Goal: Check status: Check status

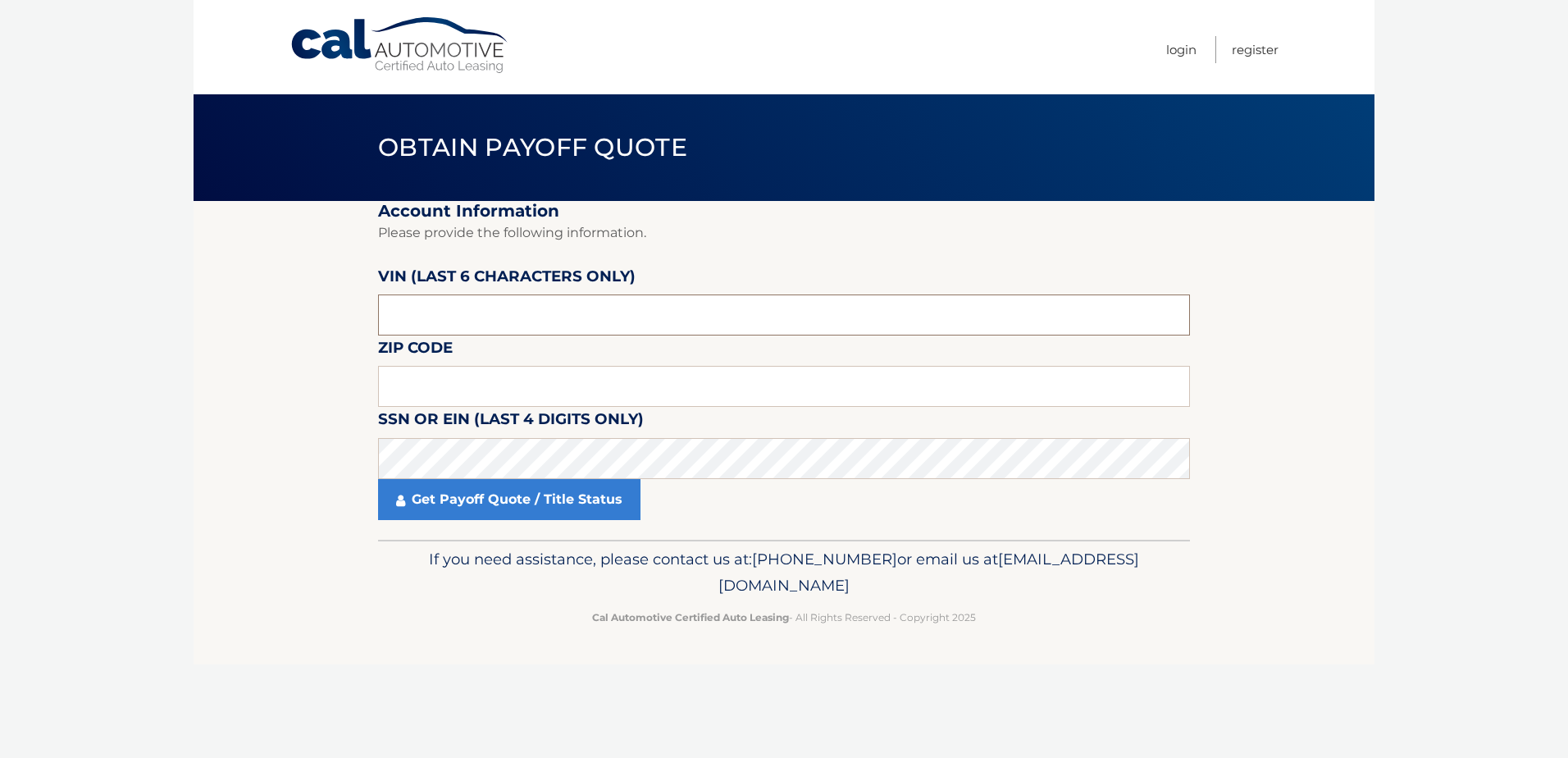
click at [560, 323] on input "text" at bounding box center [784, 315] width 812 height 41
paste input "3C4NJD"
type input "3C4NJD"
drag, startPoint x: 501, startPoint y: 333, endPoint x: 246, endPoint y: 303, distance: 256.8
click at [205, 311] on section "Account Information Please provide the following information. VIN (last 6 chara…" at bounding box center [784, 370] width 1181 height 339
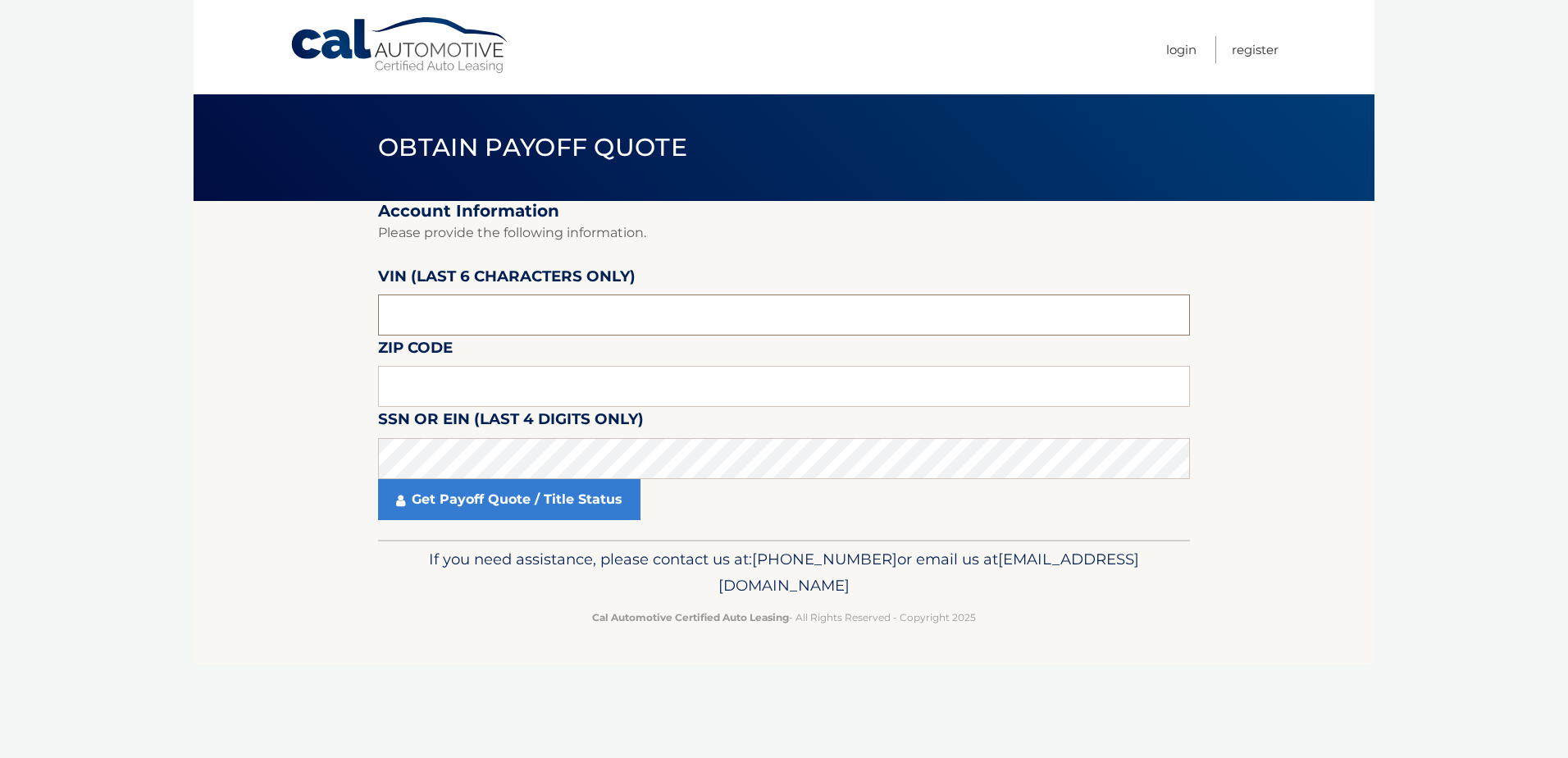
click at [574, 315] on input "text" at bounding box center [784, 315] width 812 height 41
paste input "191139"
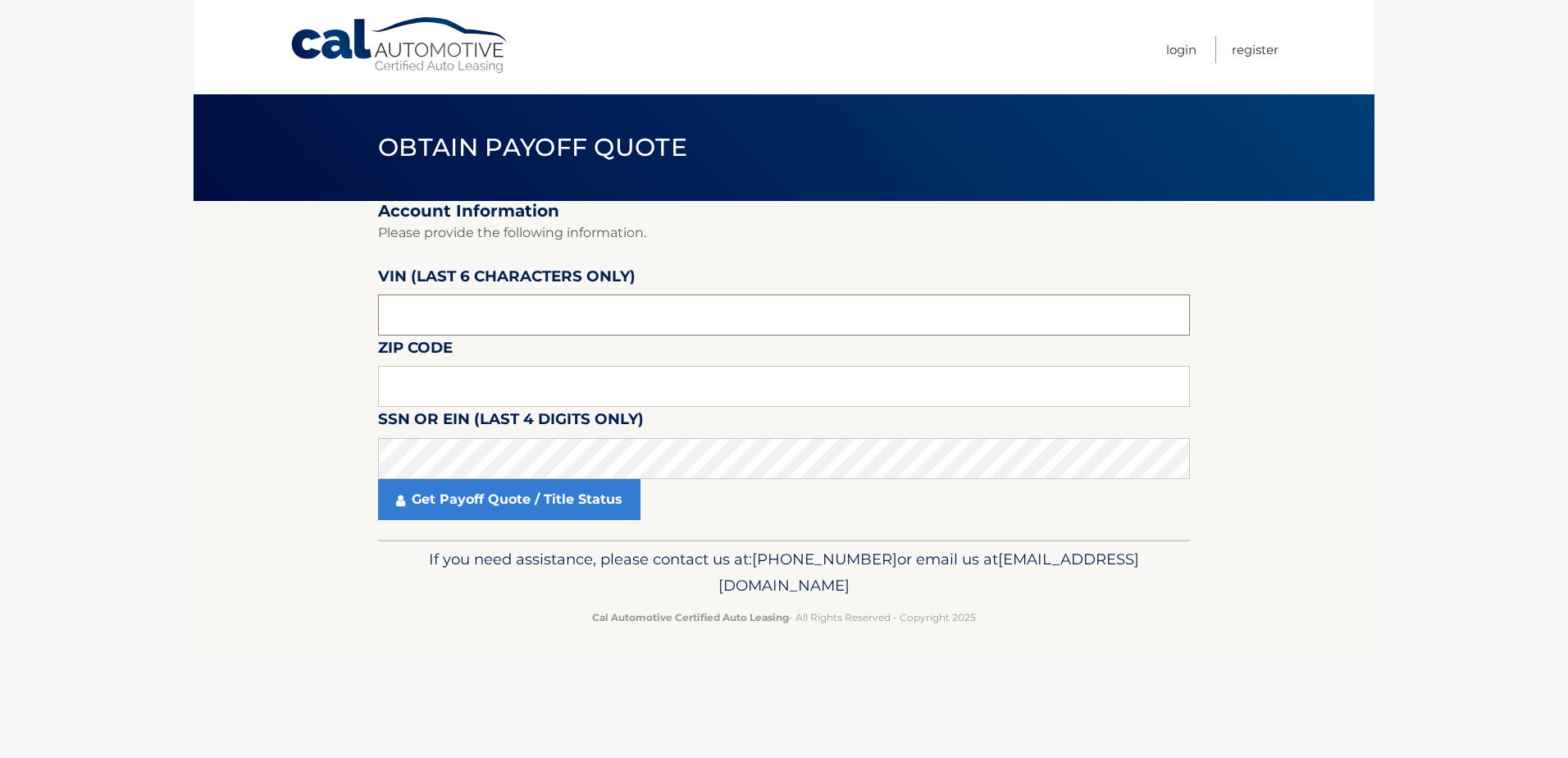
type input "191139"
click at [519, 391] on input "text" at bounding box center [784, 387] width 812 height 41
type input "11779"
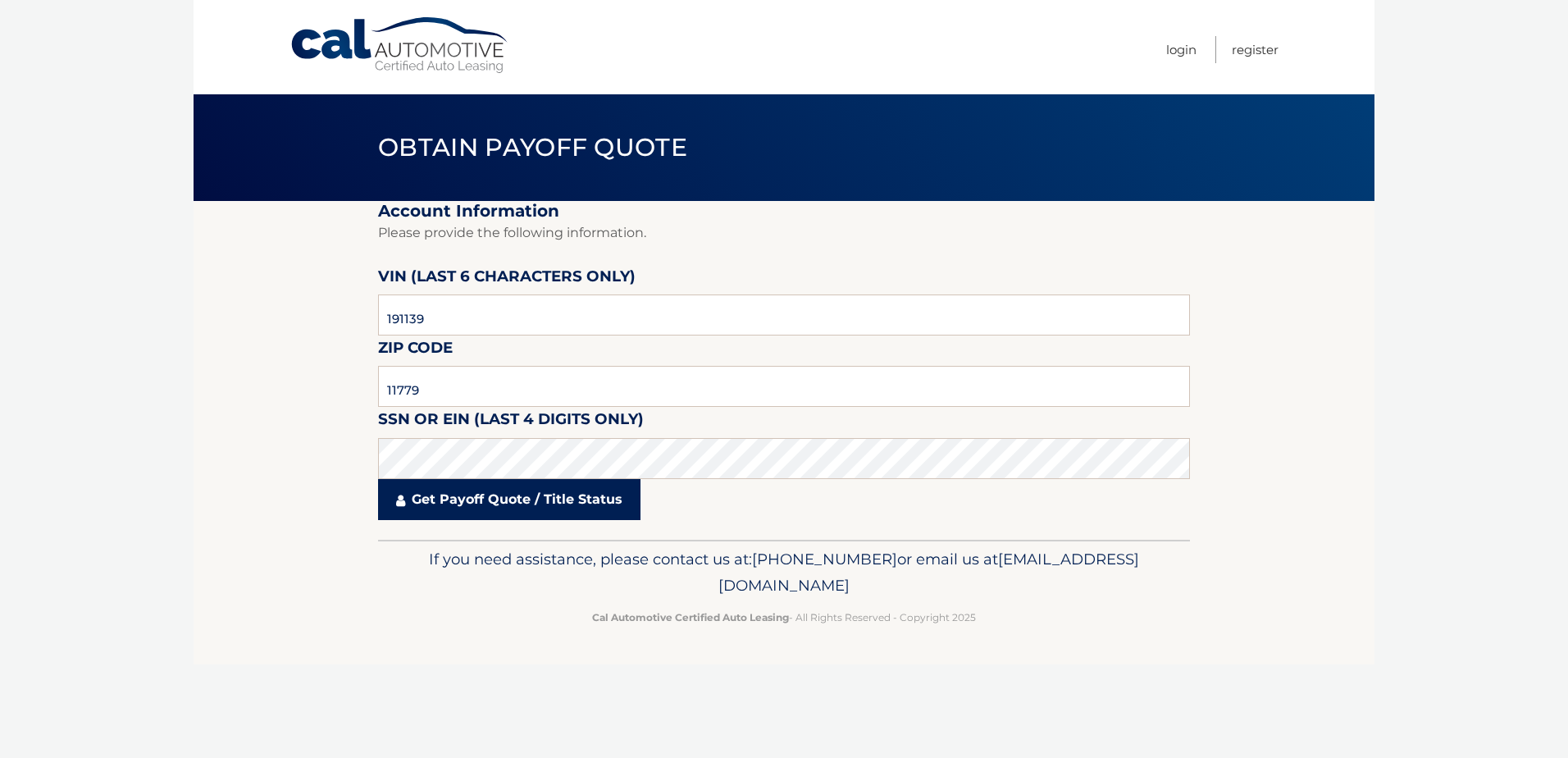
click at [503, 499] on link "Get Payoff Quote / Title Status" at bounding box center [509, 499] width 262 height 41
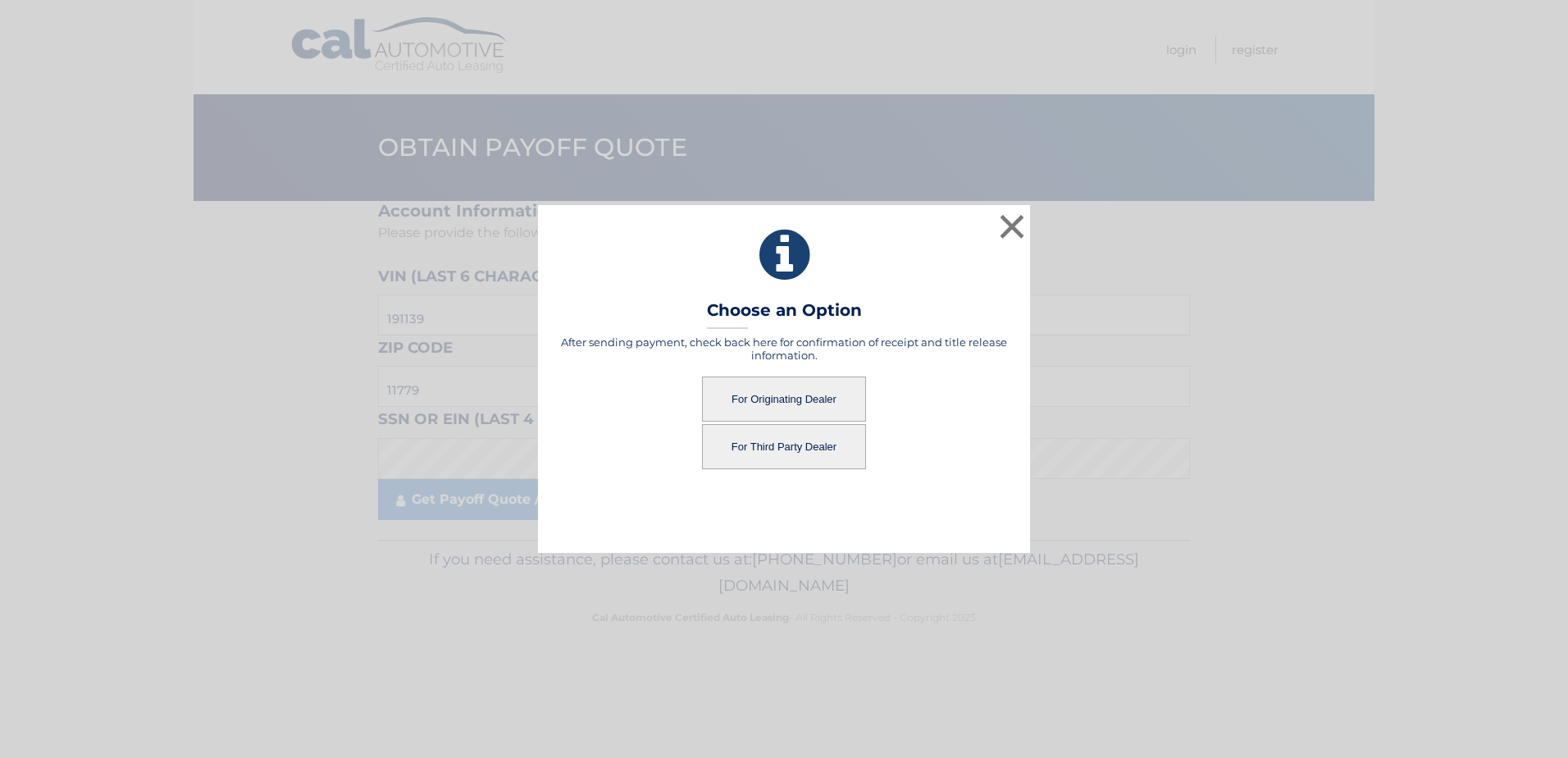
click at [749, 444] on button "For Third Party Dealer" at bounding box center [784, 447] width 164 height 45
click at [792, 444] on button "For Third Party Dealer" at bounding box center [784, 447] width 164 height 45
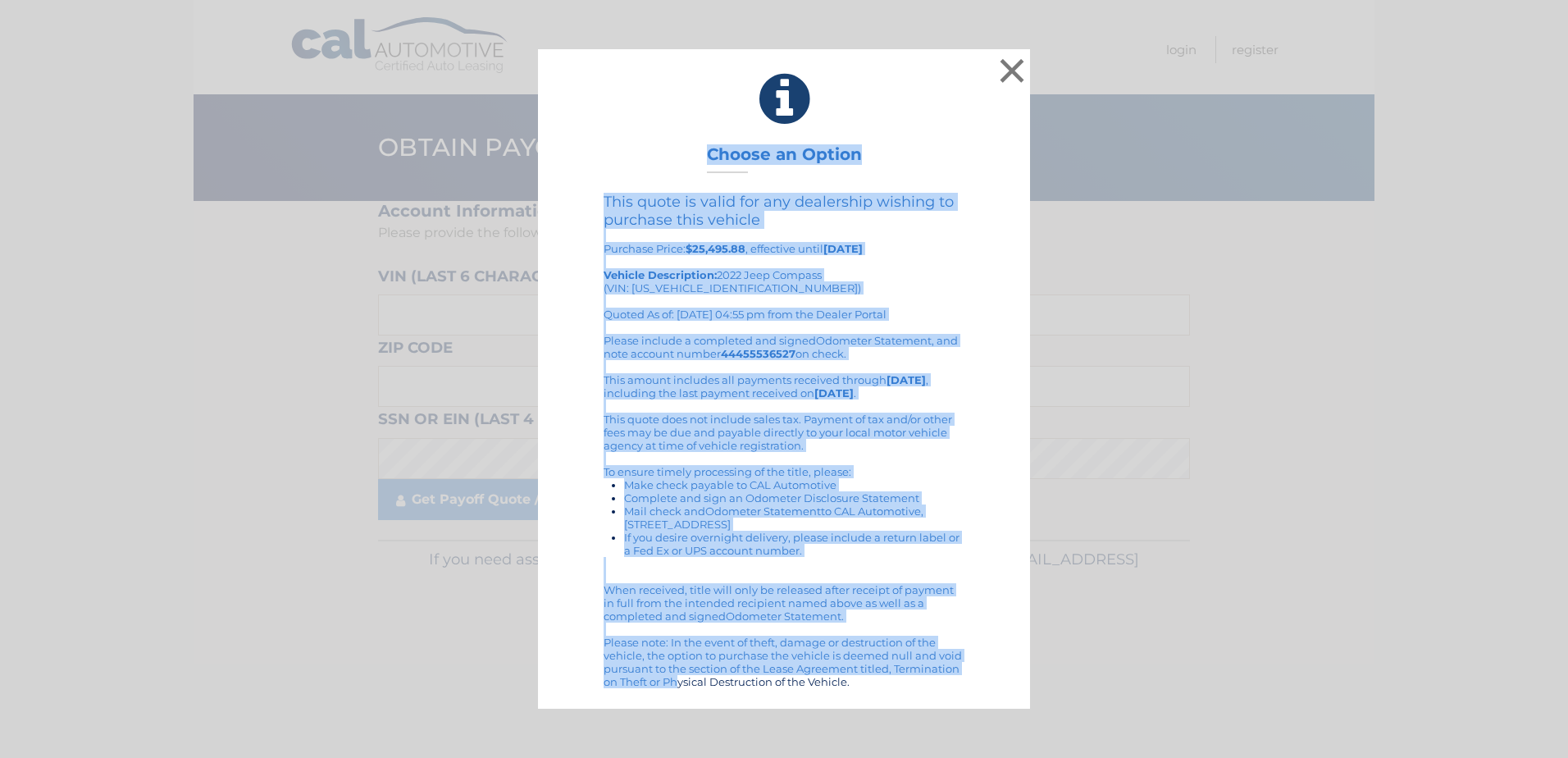
drag, startPoint x: 708, startPoint y: 154, endPoint x: 923, endPoint y: 667, distance: 556.2
click at [923, 667] on div "× Choose an Option This quote is valid for any dealership wishing to purchase t…" at bounding box center [784, 379] width 492 height 659
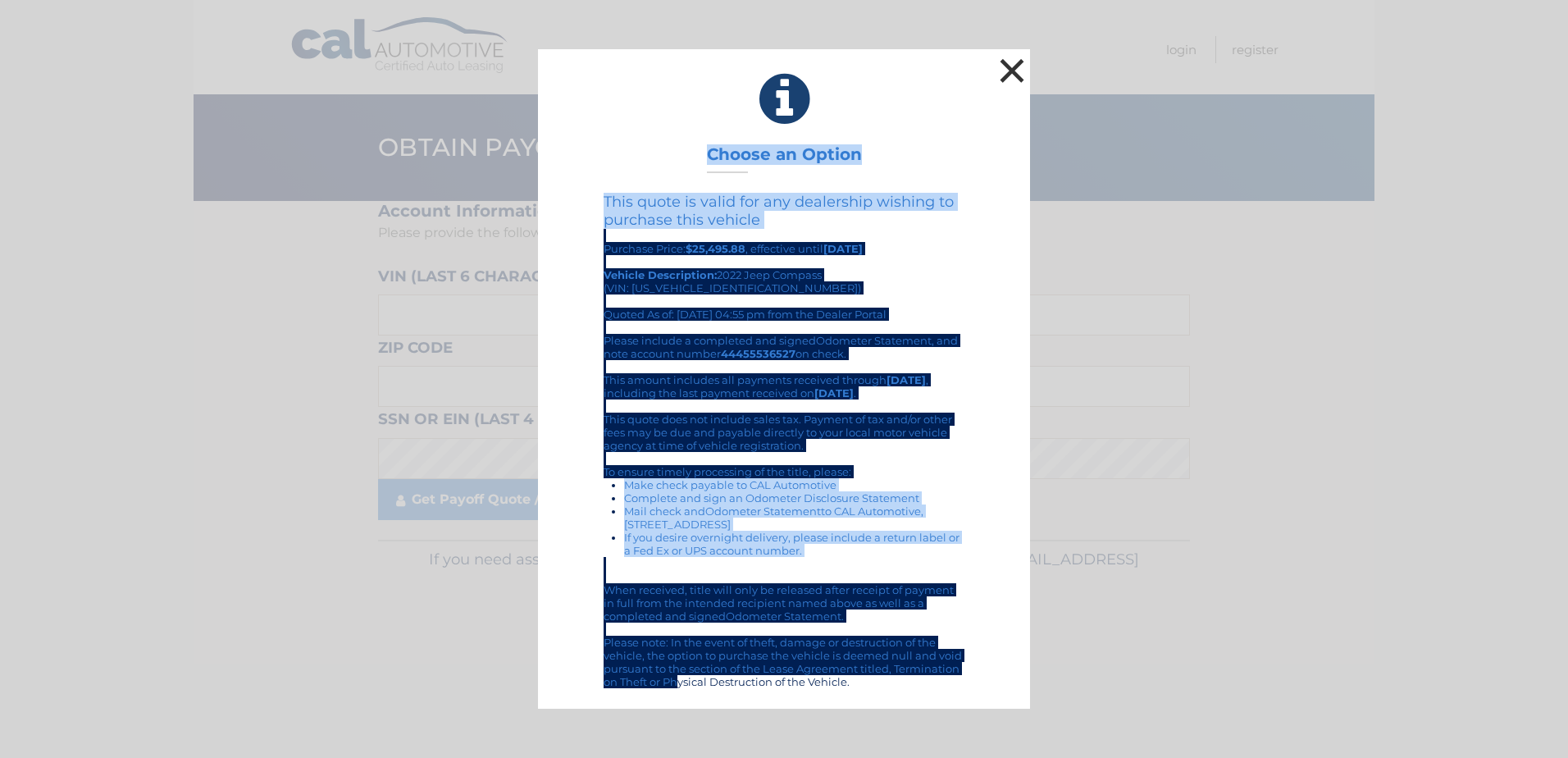
click at [1011, 67] on button "×" at bounding box center [1011, 70] width 33 height 33
